Goal: Task Accomplishment & Management: Use online tool/utility

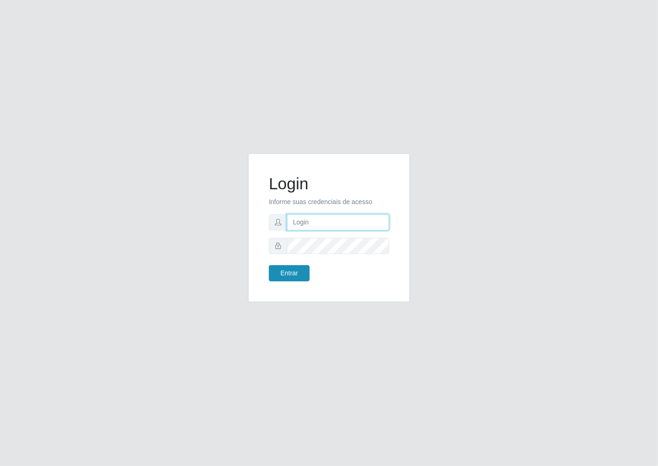
type input "janaina@iwof"
click at [285, 271] on button "Entrar" at bounding box center [289, 273] width 41 height 16
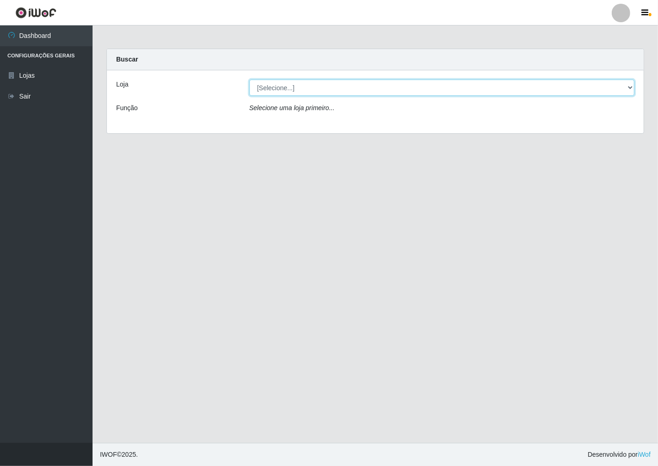
click at [628, 88] on select "[Selecione...] Minimercado Filezão" at bounding box center [441, 88] width 385 height 16
select select "204"
click at [249, 80] on select "[Selecione...] Minimercado Filezão" at bounding box center [441, 88] width 385 height 16
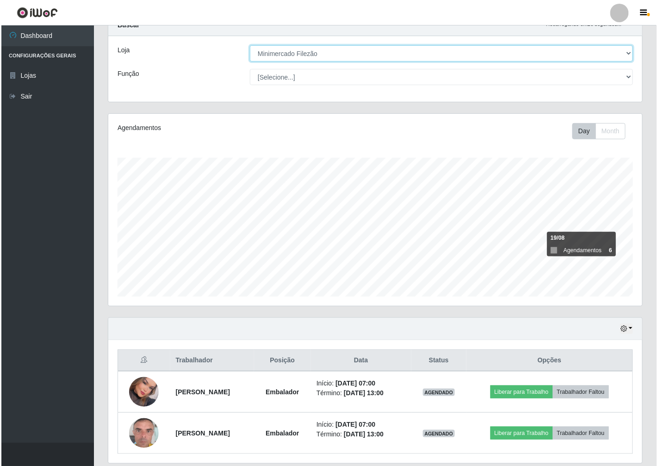
scroll to position [66, 0]
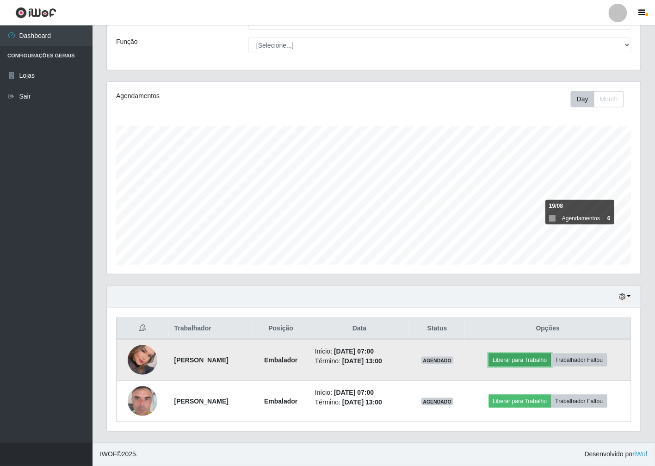
click at [542, 360] on button "Liberar para Trabalho" at bounding box center [520, 359] width 62 height 13
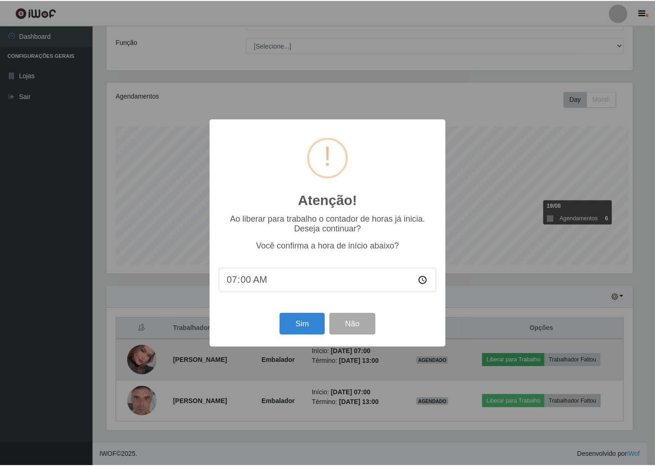
scroll to position [191, 528]
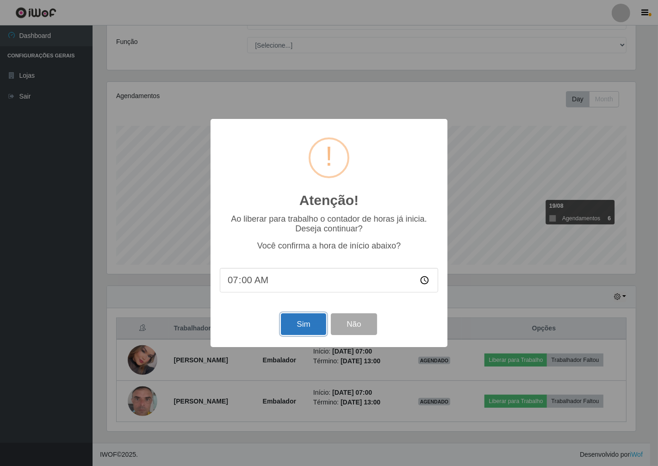
click at [296, 327] on button "Sim" at bounding box center [303, 324] width 45 height 22
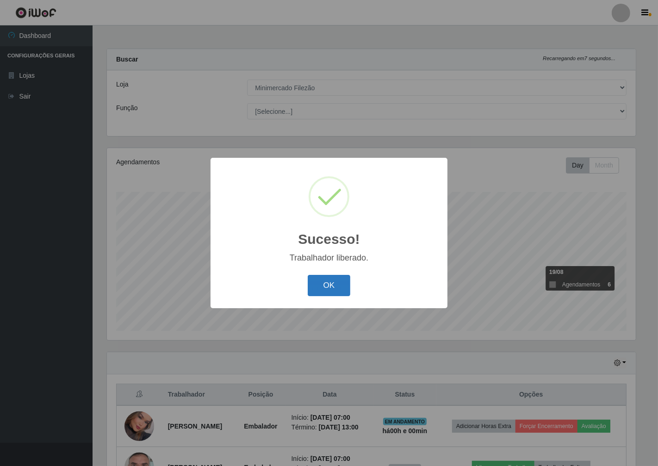
click at [338, 288] on button "OK" at bounding box center [329, 286] width 43 height 22
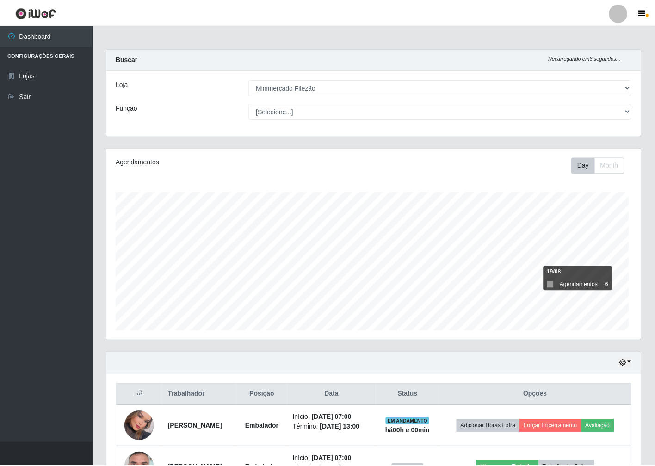
scroll to position [191, 534]
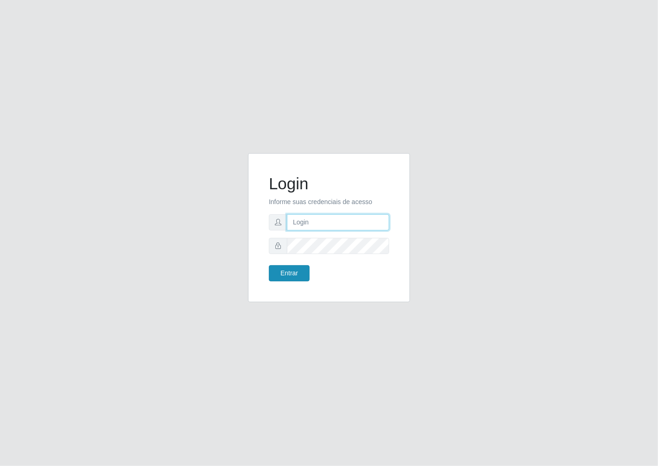
type input "janaina@iwof"
click at [303, 278] on button "Entrar" at bounding box center [289, 273] width 41 height 16
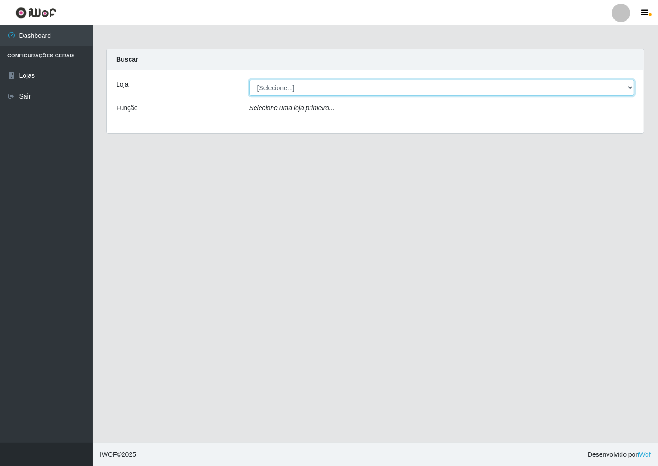
click at [623, 85] on select "[Selecione...] Minimercado Filezão" at bounding box center [441, 88] width 385 height 16
select select "204"
click at [249, 80] on select "[Selecione...] Minimercado Filezão" at bounding box center [441, 88] width 385 height 16
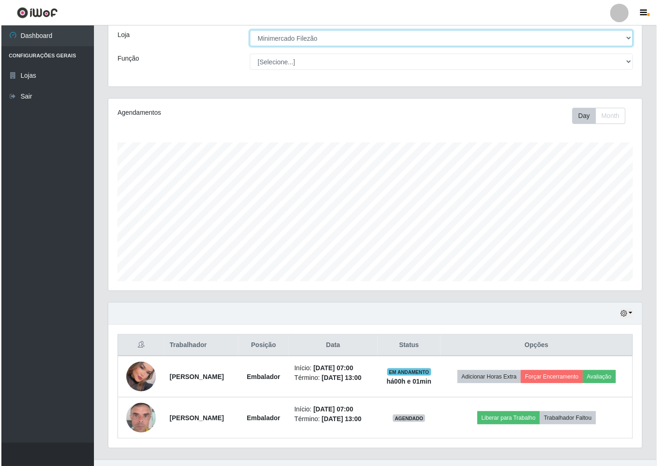
scroll to position [51, 0]
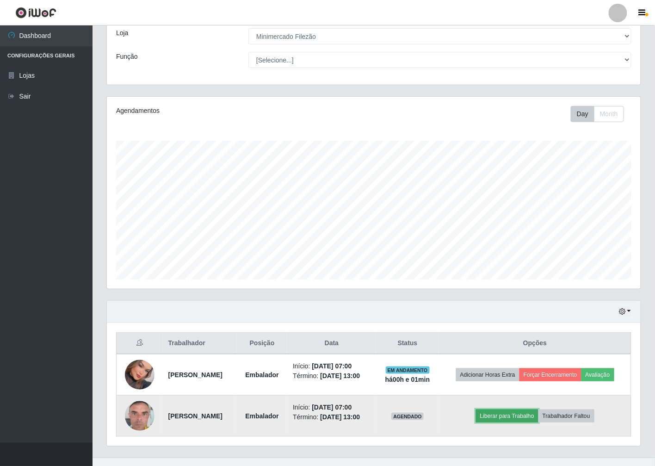
click at [511, 415] on button "Liberar para Trabalho" at bounding box center [507, 415] width 62 height 13
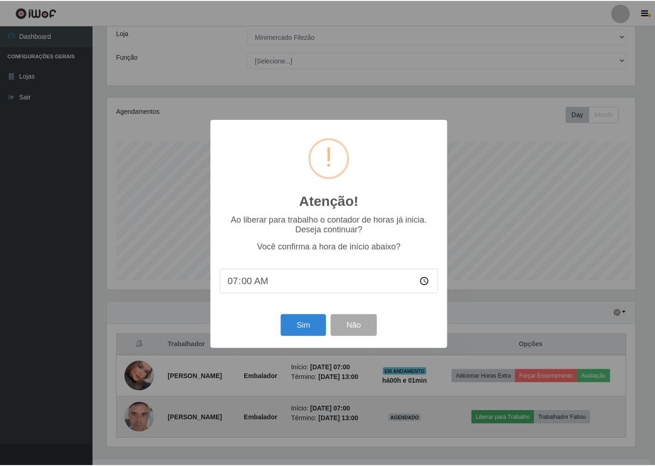
scroll to position [191, 528]
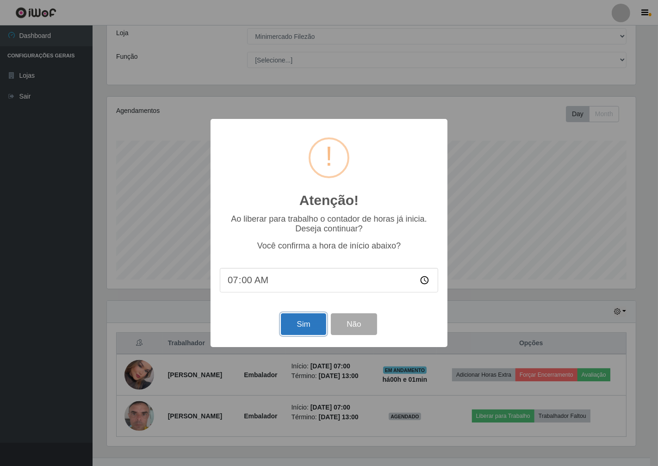
click at [311, 326] on button "Sim" at bounding box center [303, 324] width 45 height 22
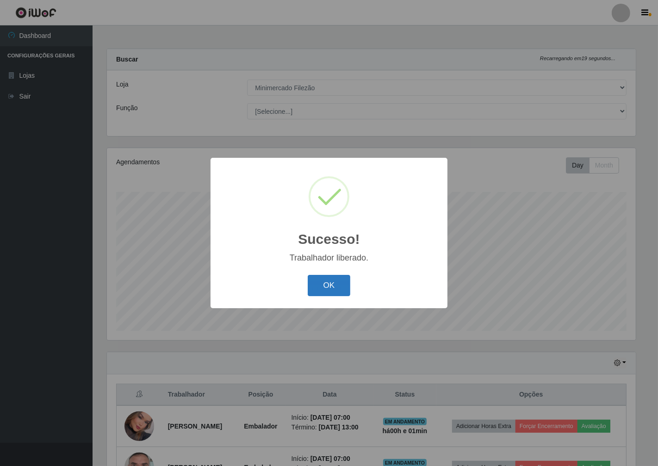
click at [334, 288] on button "OK" at bounding box center [329, 286] width 43 height 22
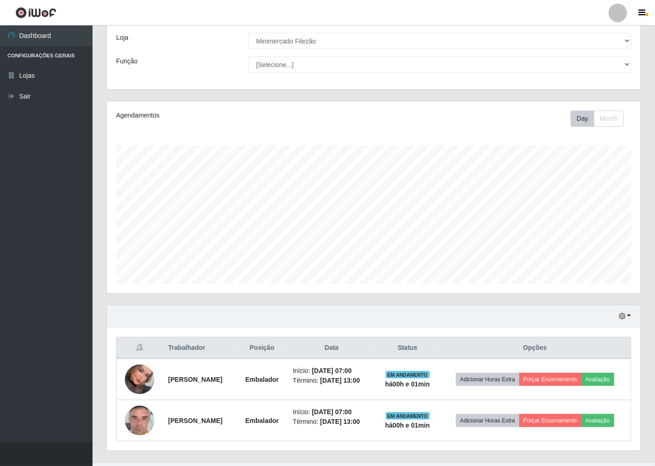
scroll to position [66, 0]
